Goal: Communication & Community: Answer question/provide support

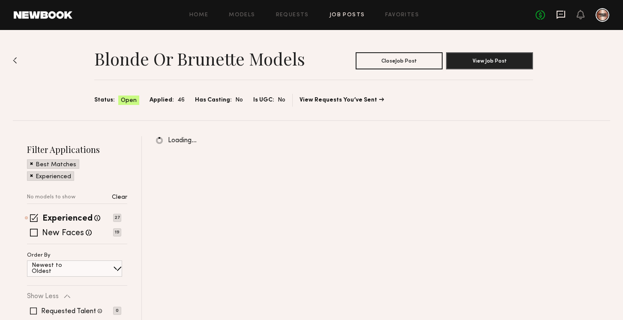
click at [557, 16] on icon at bounding box center [561, 15] width 9 height 8
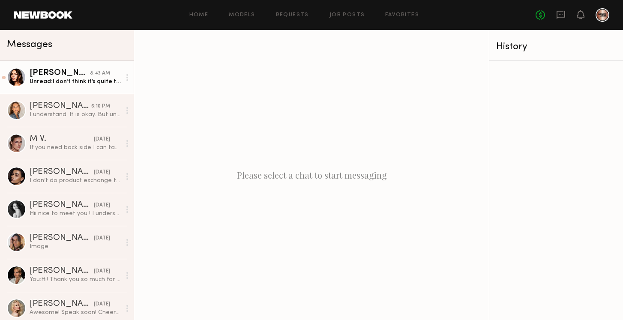
click at [78, 83] on div "Unread: I don’t think it’s quite the right project for me upon seeing the inspo…" at bounding box center [75, 82] width 91 height 8
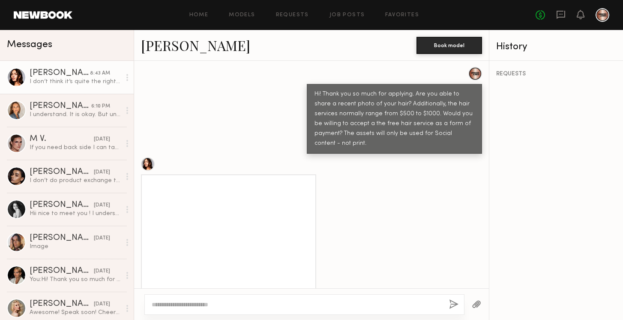
scroll to position [348, 0]
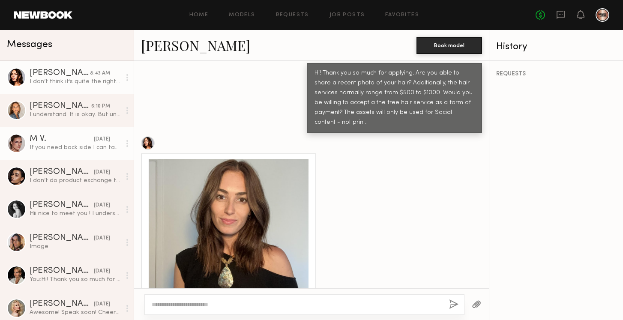
click at [66, 144] on div "If you need back side I can take them when I come back from a delivery run (at …" at bounding box center [75, 148] width 91 height 8
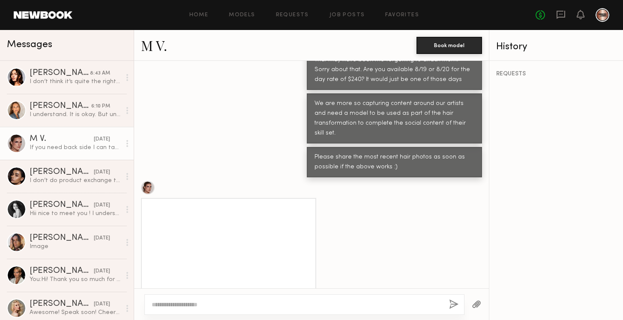
scroll to position [362, 0]
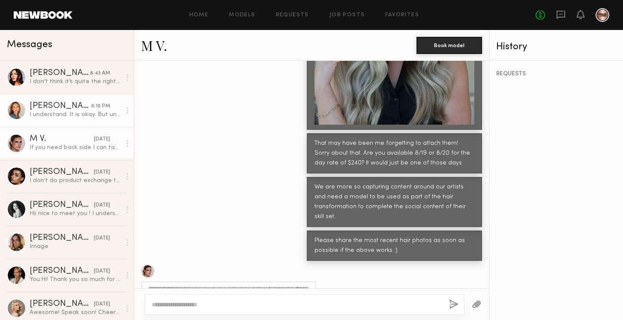
click at [50, 122] on link "Anna O. 6:10 PM I understand. It is okay. But unfortunately I don’t remember. I…" at bounding box center [67, 110] width 134 height 33
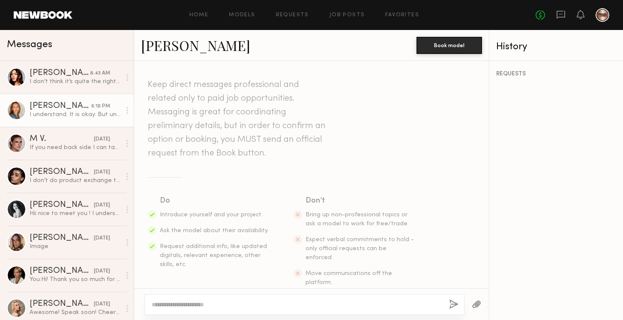
scroll to position [789, 0]
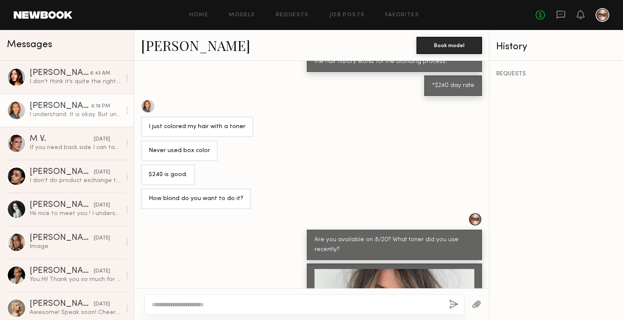
click at [170, 48] on link "Anna O." at bounding box center [195, 45] width 109 height 18
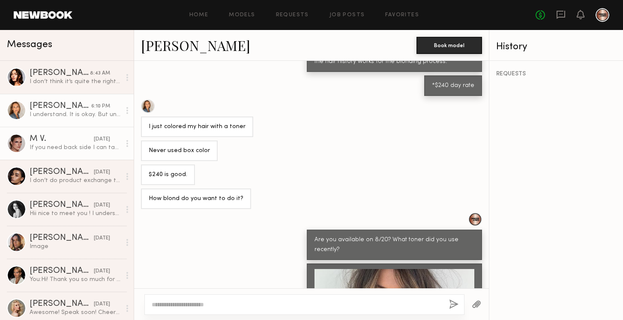
click at [61, 147] on div "If you need back side I can take them when I come back from a delivery run (at …" at bounding box center [75, 148] width 91 height 8
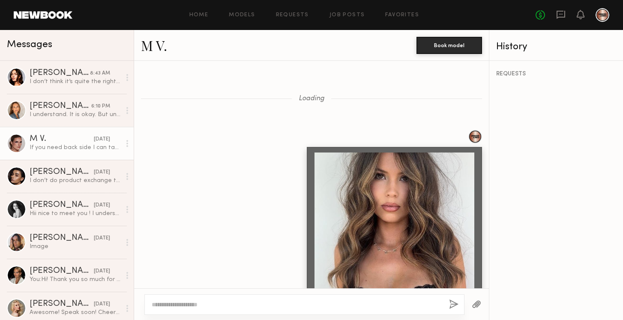
scroll to position [692, 0]
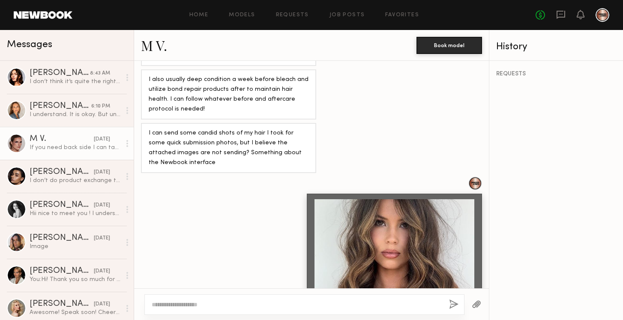
click at [157, 45] on link "M V." at bounding box center [154, 45] width 26 height 18
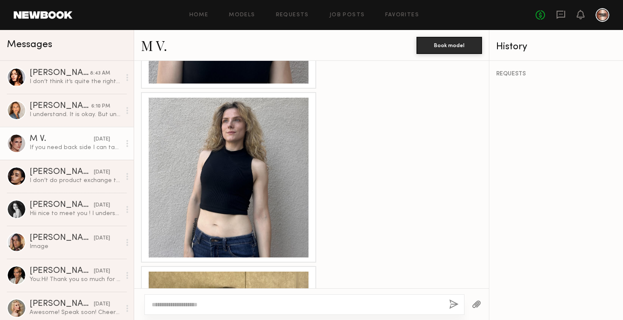
scroll to position [1516, 0]
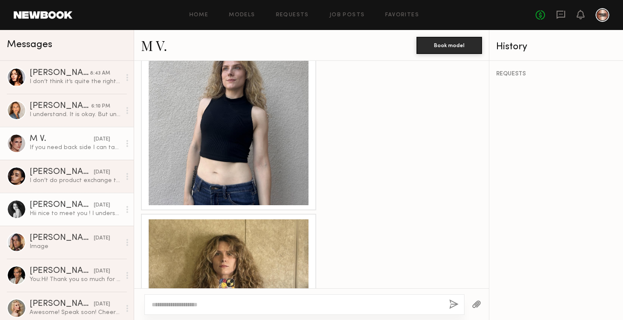
click at [72, 210] on div "Hii nice to meet you ! I understand, however, I only accept payment as it’s imp…" at bounding box center [75, 214] width 91 height 8
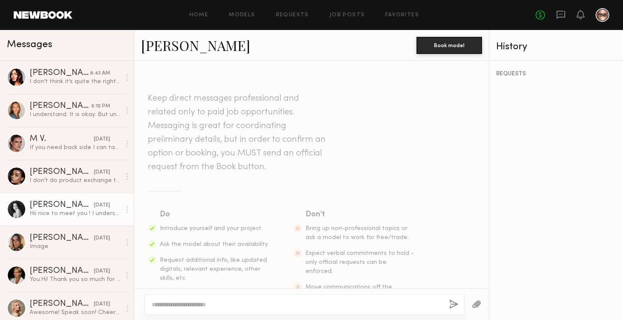
click at [167, 42] on link "Paige F." at bounding box center [195, 45] width 109 height 18
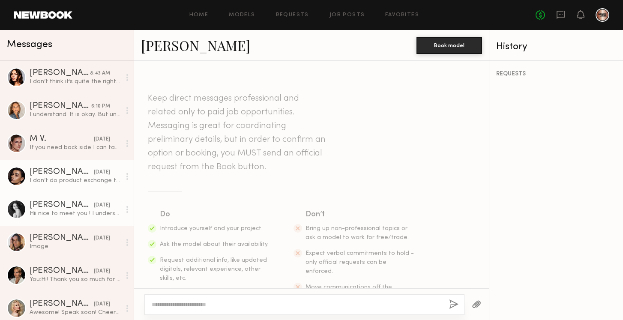
click at [51, 179] on div "I don’t do product exchange type of shoots but what are you planning to do as s…" at bounding box center [75, 181] width 91 height 8
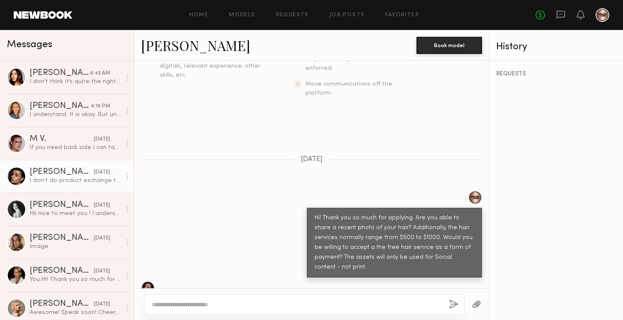
scroll to position [151, 0]
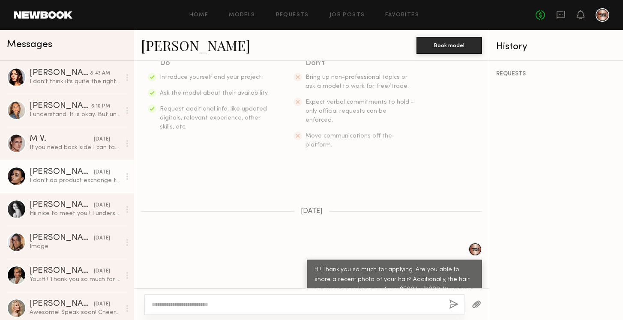
click at [173, 48] on link "Arpine D." at bounding box center [195, 45] width 109 height 18
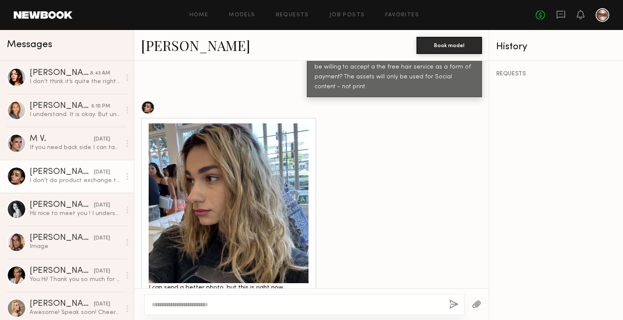
scroll to position [407, 0]
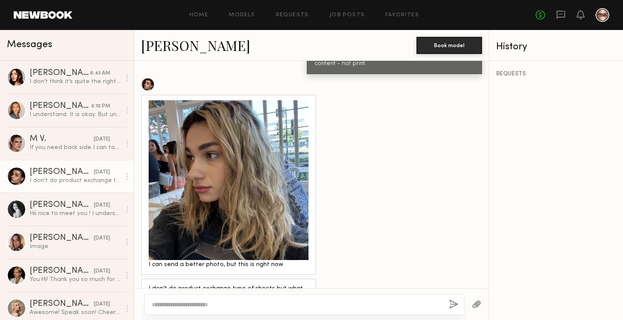
click at [226, 309] on div at bounding box center [304, 304] width 320 height 21
click at [226, 304] on textarea at bounding box center [297, 304] width 291 height 9
type textarea "**********"
click at [452, 301] on button "button" at bounding box center [453, 305] width 9 height 11
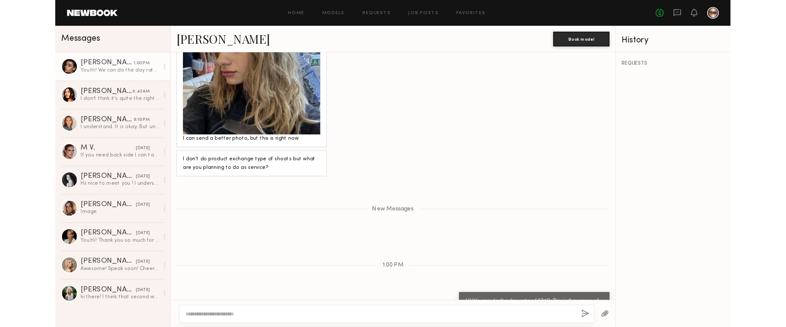
scroll to position [564, 0]
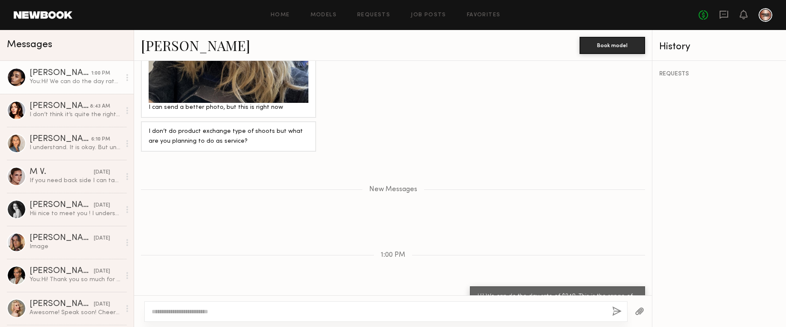
click at [623, 316] on button "button" at bounding box center [639, 311] width 9 height 11
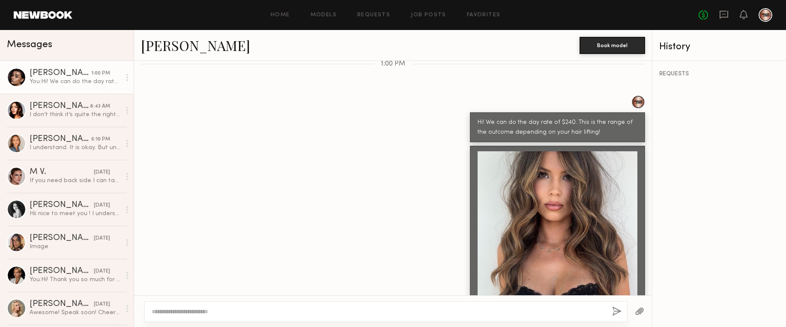
click at [623, 311] on div at bounding box center [640, 311] width 24 height 21
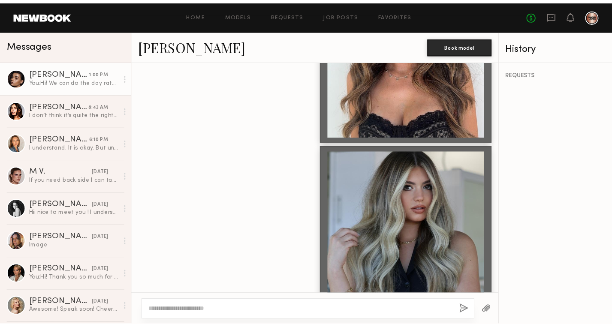
scroll to position [1018, 0]
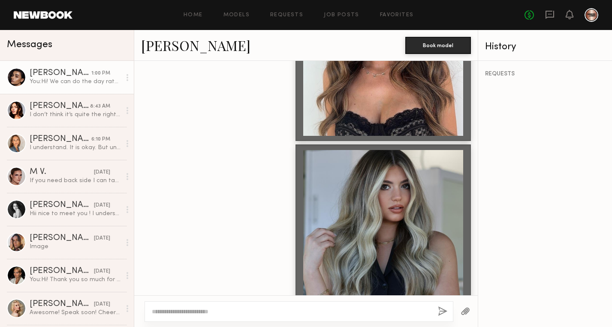
click at [238, 311] on textarea at bounding box center [291, 311] width 279 height 9
type textarea "**********"
click at [441, 312] on button "button" at bounding box center [442, 311] width 9 height 11
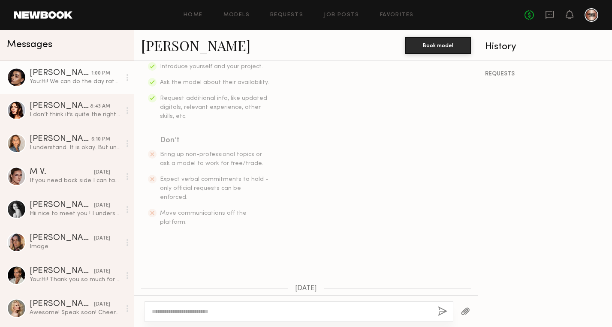
scroll to position [219, 0]
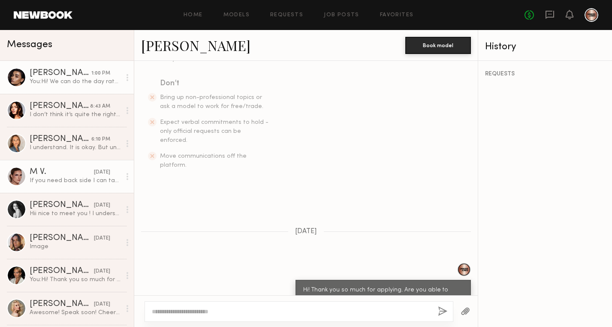
click at [72, 186] on link "M V. yesterday If you need back side I can take them when I come back from a de…" at bounding box center [67, 176] width 134 height 33
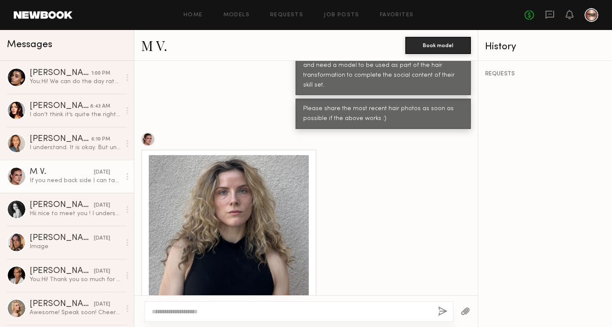
scroll to position [1317, 0]
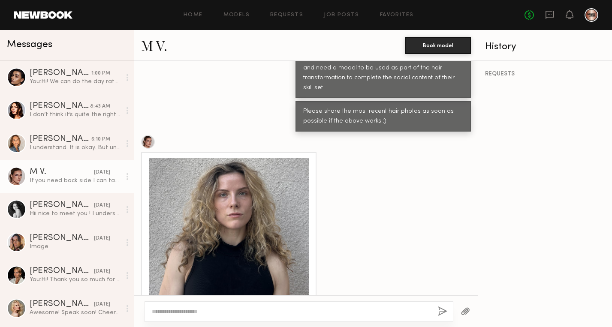
click at [175, 43] on div "M V." at bounding box center [273, 45] width 264 height 18
click at [153, 45] on link "M V." at bounding box center [154, 45] width 26 height 18
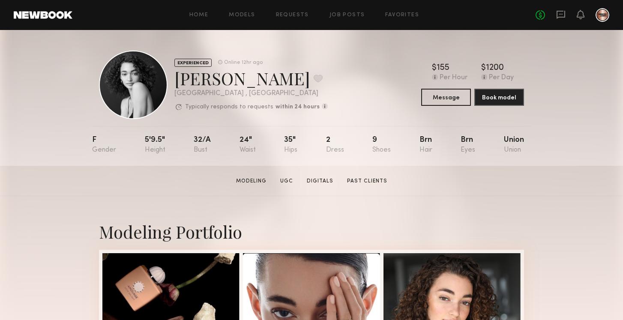
click at [549, 188] on section "Paige F. Modeling UGC Digitals Past Clients Message Book Model" at bounding box center [311, 181] width 623 height 30
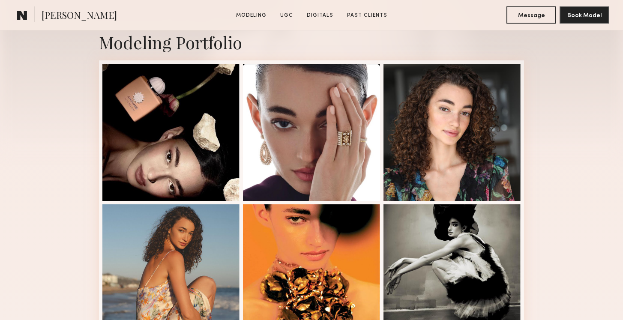
scroll to position [213, 0]
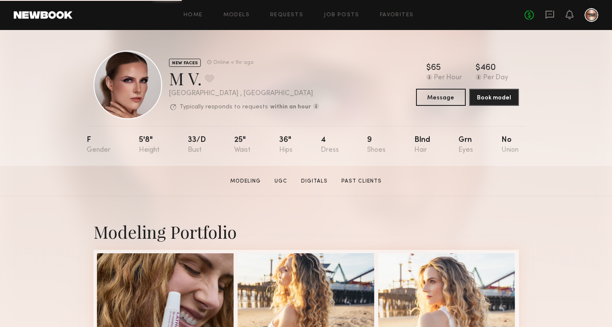
click at [33, 182] on section "M V. Modeling UGC Digitals Past Clients Message Book Model" at bounding box center [306, 181] width 612 height 30
